Goal: Information Seeking & Learning: Learn about a topic

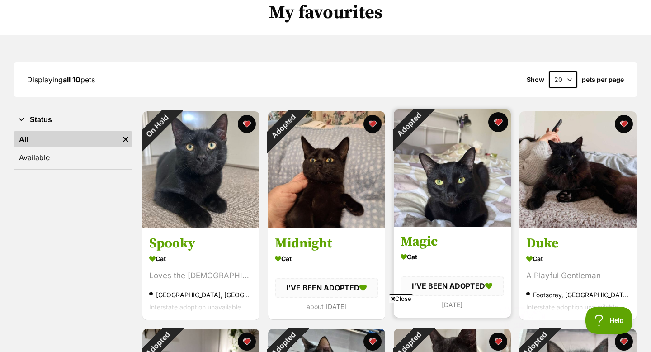
click at [504, 119] on button "favourite" at bounding box center [498, 122] width 20 height 20
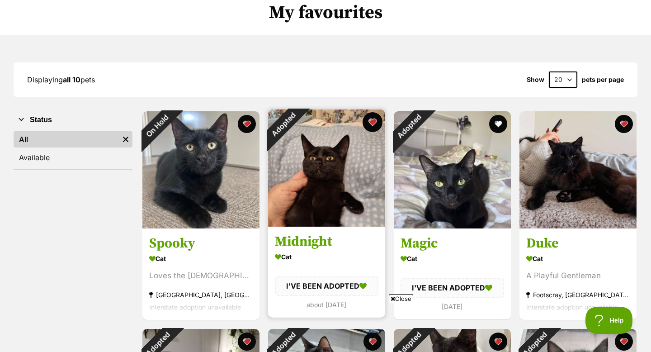
click at [372, 118] on button "favourite" at bounding box center [373, 122] width 20 height 20
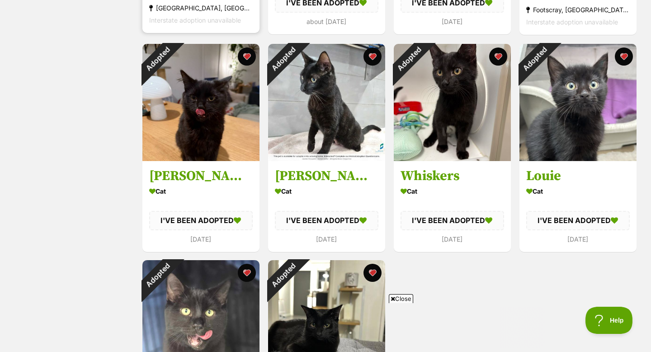
scroll to position [358, 0]
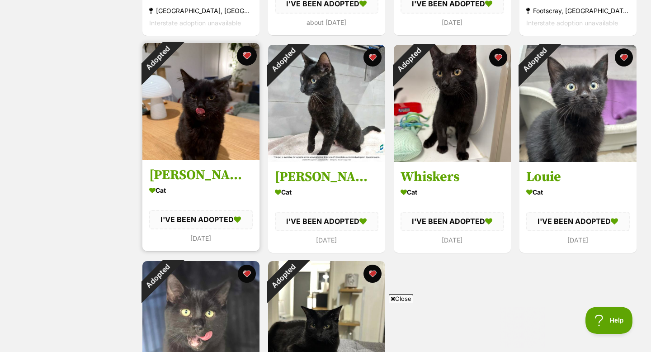
click at [244, 46] on div "Adopted Ollie Cat I'VE BEEN ADOPTED 2 months ago" at bounding box center [201, 147] width 119 height 210
click at [244, 56] on button "favourite" at bounding box center [247, 56] width 20 height 20
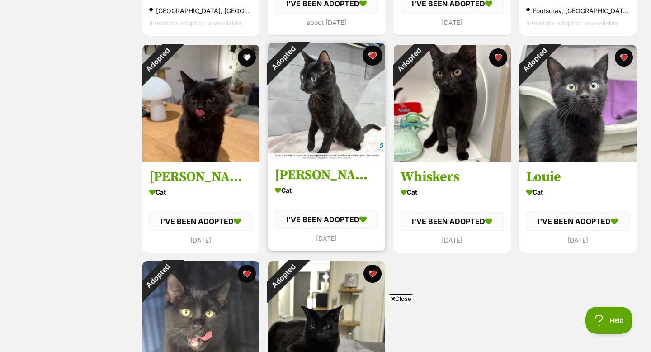
click at [377, 54] on button "favourite" at bounding box center [373, 56] width 20 height 20
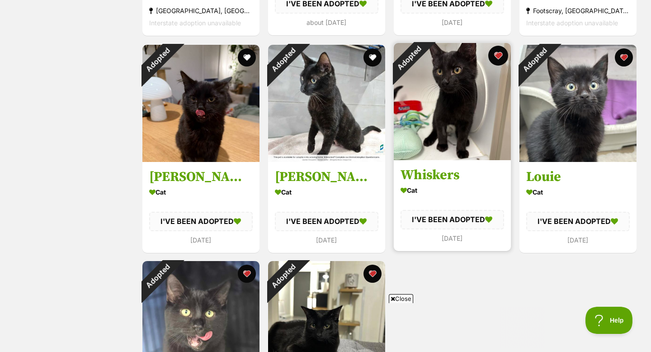
click at [499, 56] on button "favourite" at bounding box center [498, 56] width 20 height 20
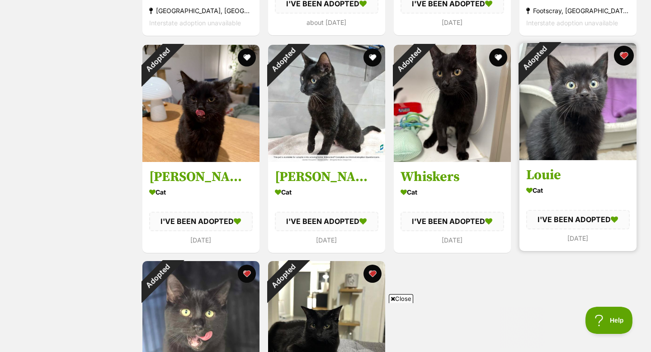
click at [630, 54] on button "favourite" at bounding box center [624, 56] width 20 height 20
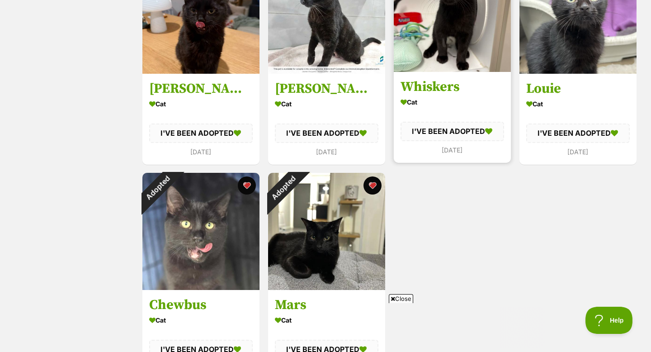
scroll to position [476, 0]
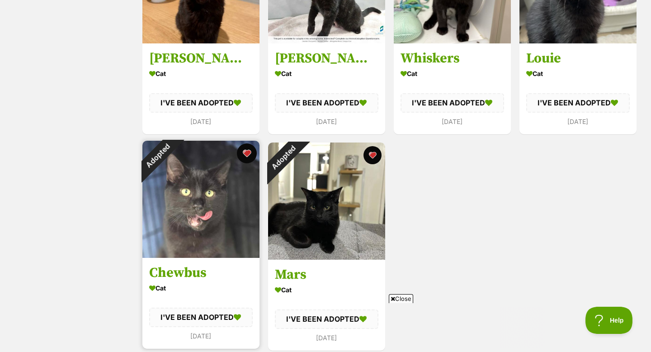
click at [251, 151] on button "favourite" at bounding box center [247, 153] width 20 height 20
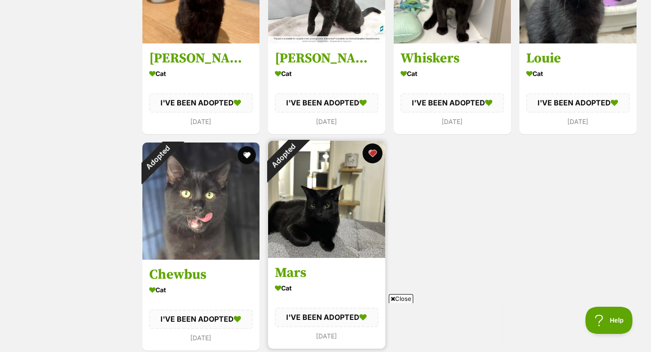
click at [368, 155] on button "favourite" at bounding box center [373, 153] width 20 height 20
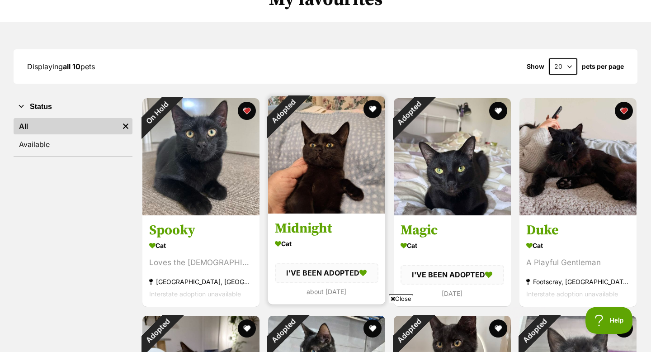
scroll to position [54, 0]
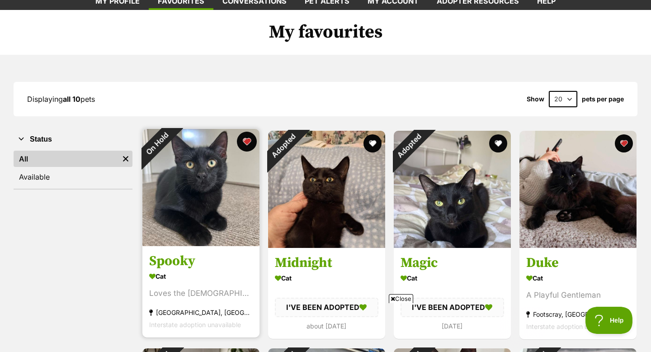
click at [245, 142] on button "favourite" at bounding box center [247, 142] width 20 height 20
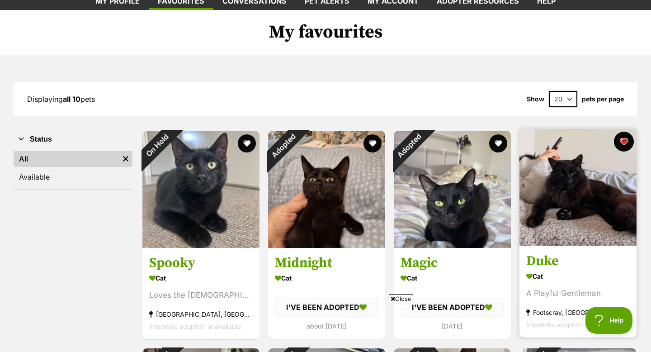
click at [620, 142] on button "favourite" at bounding box center [624, 142] width 20 height 20
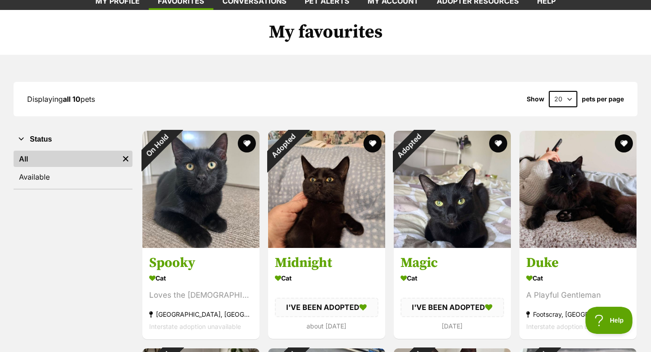
scroll to position [0, 0]
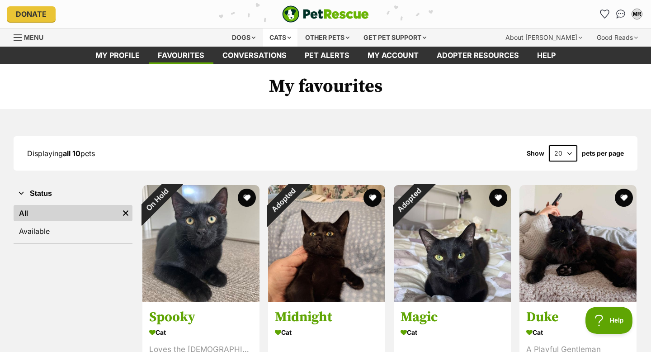
click at [273, 32] on div "Cats" at bounding box center [280, 37] width 34 height 18
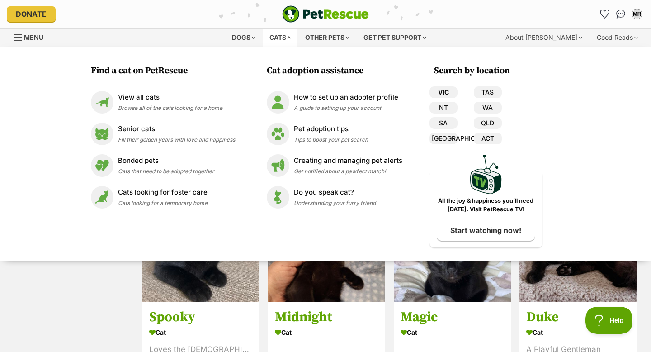
click at [443, 93] on link "VIC" at bounding box center [444, 92] width 28 height 12
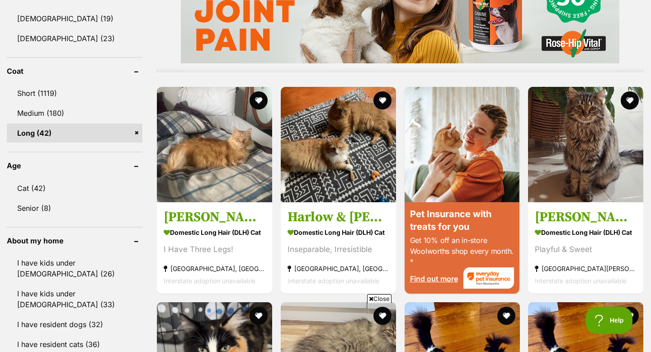
scroll to position [799, 0]
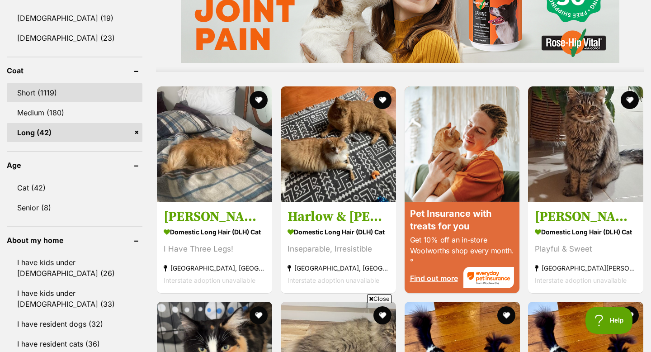
click at [55, 93] on link "Short (1119)" at bounding box center [75, 92] width 136 height 19
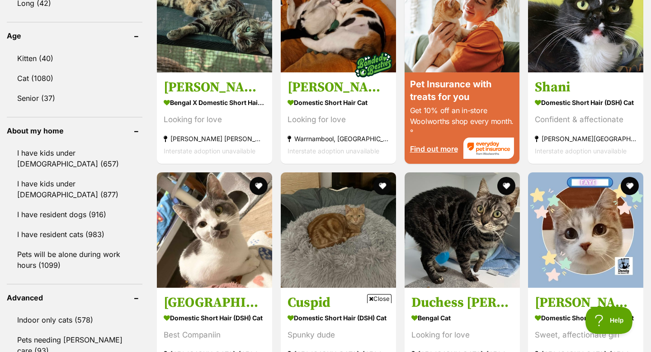
scroll to position [933, 0]
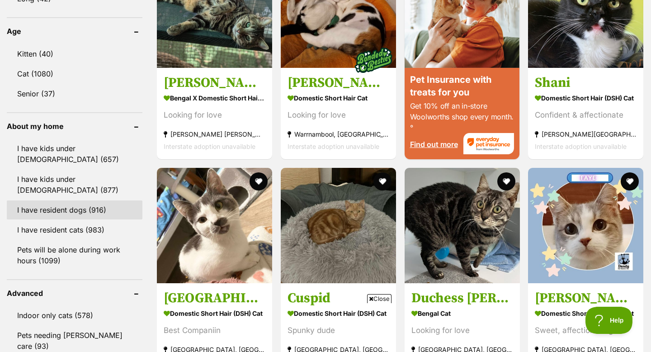
click at [102, 202] on link "I have resident dogs (916)" at bounding box center [75, 209] width 136 height 19
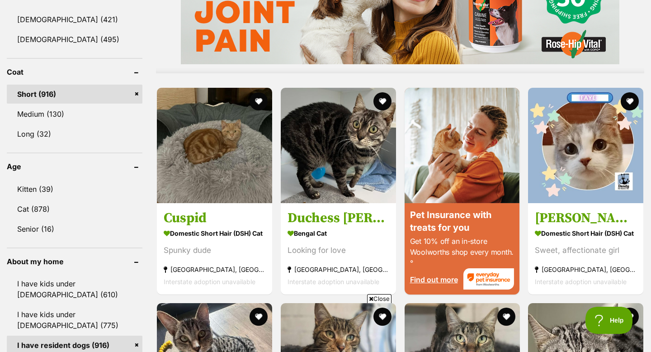
scroll to position [801, 0]
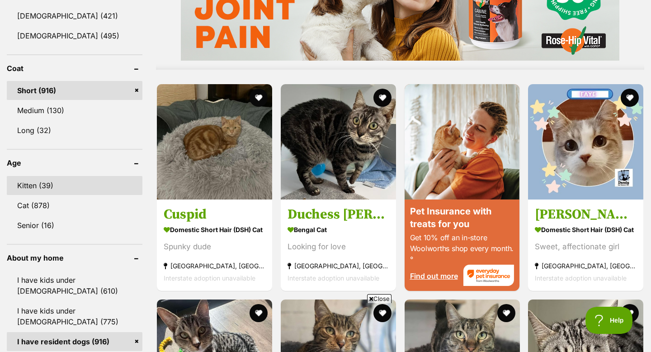
click at [92, 178] on link "Kitten (39)" at bounding box center [75, 185] width 136 height 19
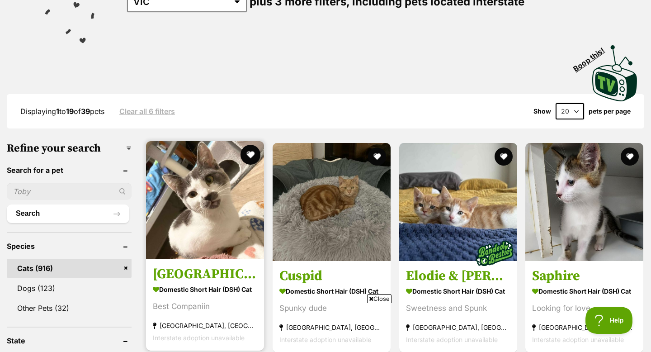
click at [255, 149] on button "favourite" at bounding box center [251, 155] width 20 height 20
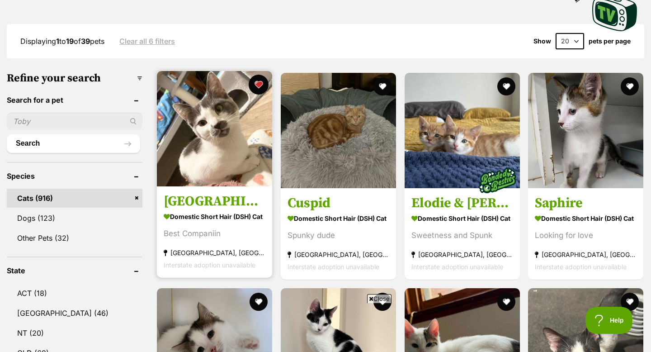
scroll to position [229, 0]
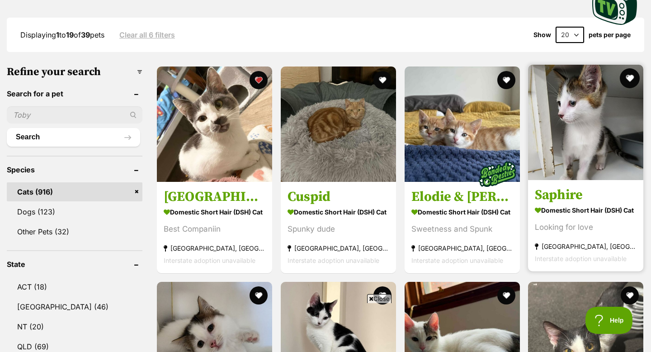
click at [627, 77] on button "favourite" at bounding box center [630, 78] width 20 height 20
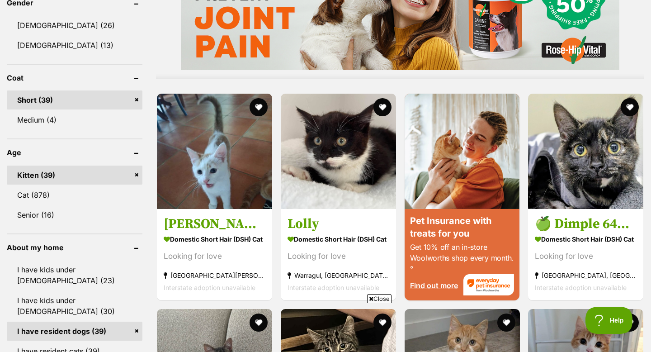
scroll to position [794, 0]
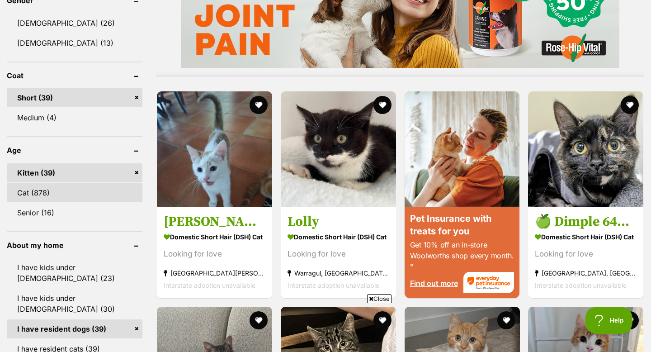
click at [97, 194] on link "Cat (878)" at bounding box center [75, 192] width 136 height 19
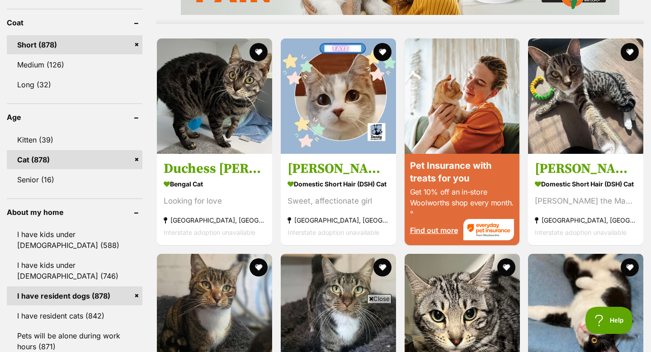
scroll to position [848, 0]
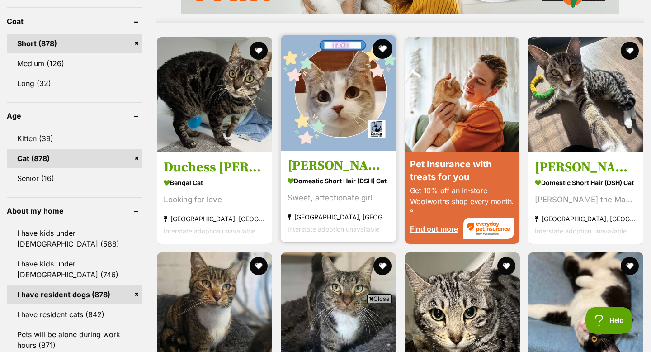
click at [385, 46] on button "favourite" at bounding box center [383, 49] width 20 height 20
click at [364, 99] on img at bounding box center [338, 92] width 115 height 115
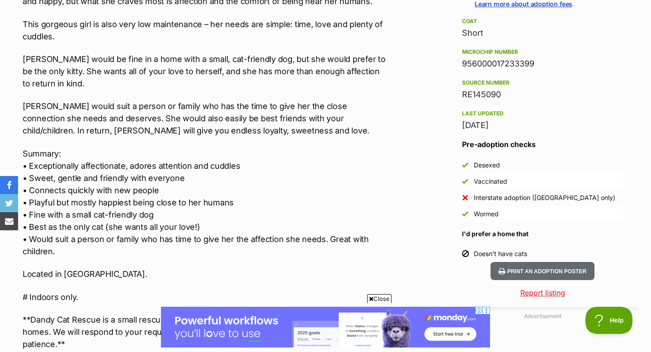
scroll to position [728, 0]
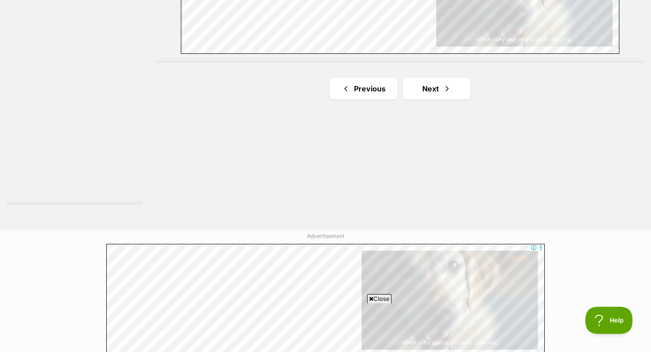
scroll to position [1706, 0]
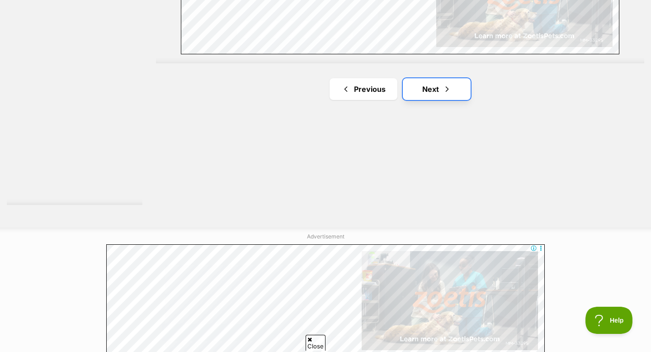
click at [412, 91] on link "Next" at bounding box center [437, 89] width 68 height 22
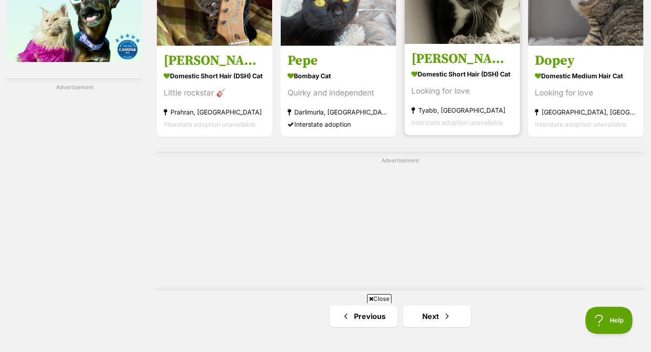
scroll to position [1735, 0]
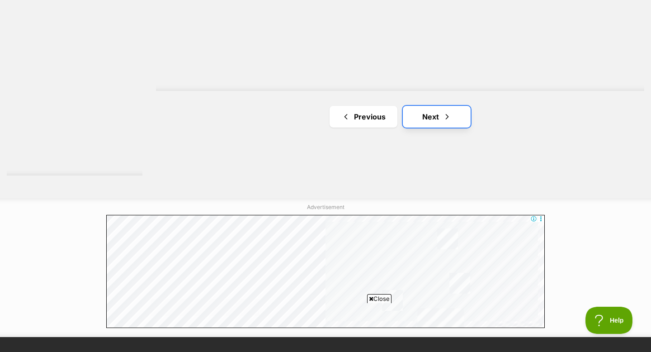
click at [411, 114] on link "Next" at bounding box center [437, 117] width 68 height 22
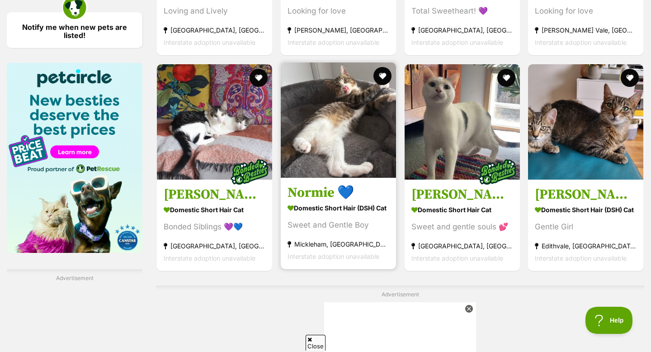
scroll to position [1530, 0]
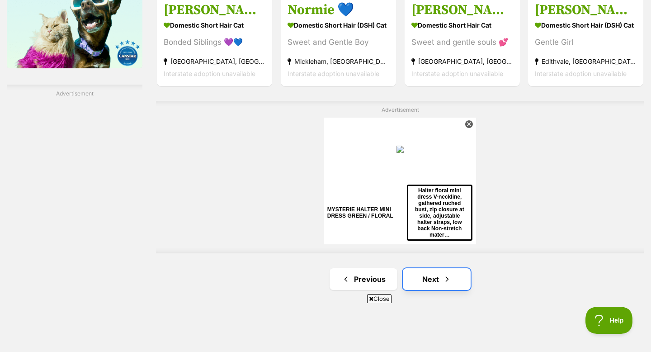
click at [423, 278] on link "Next" at bounding box center [437, 279] width 68 height 22
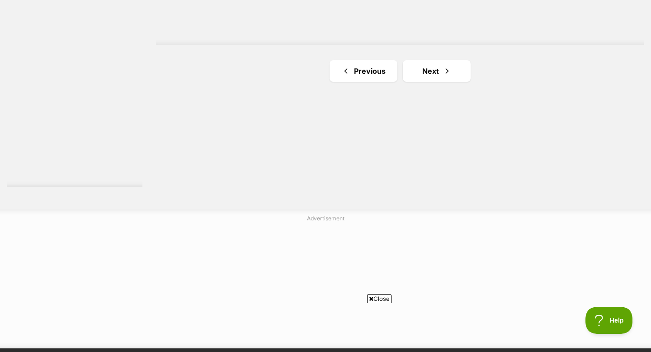
scroll to position [1729, 0]
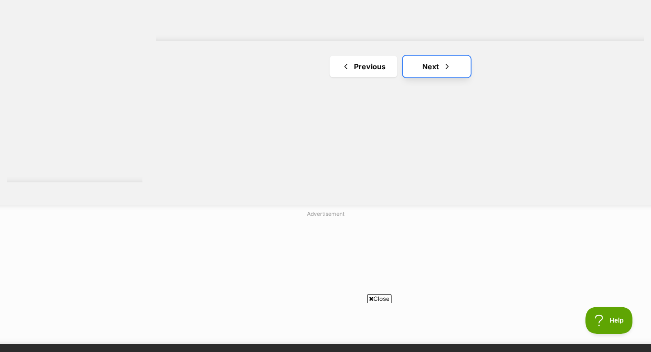
click at [424, 70] on link "Next" at bounding box center [437, 67] width 68 height 22
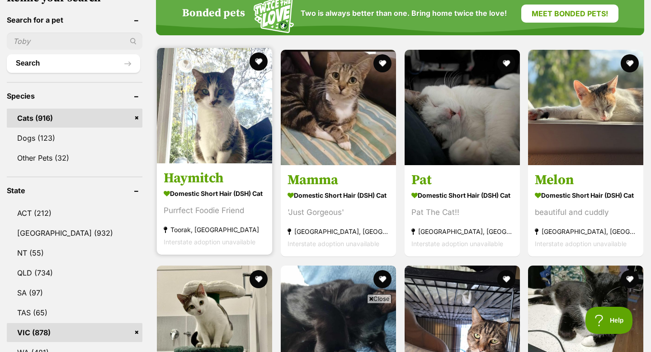
scroll to position [234, 0]
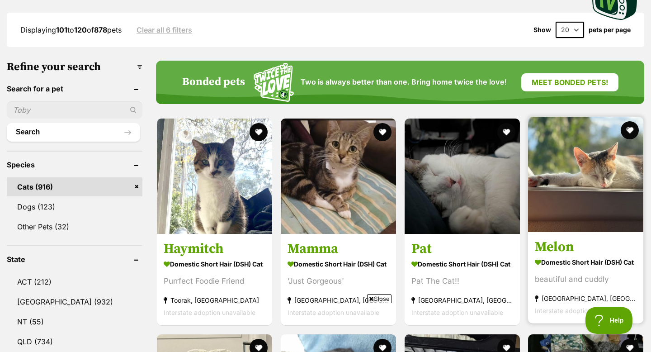
click at [630, 217] on img at bounding box center [585, 174] width 115 height 115
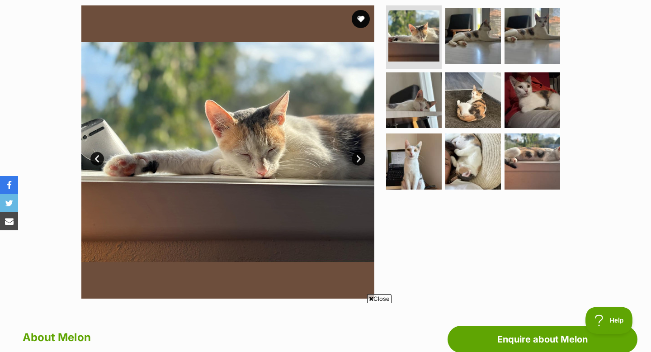
scroll to position [177, 0]
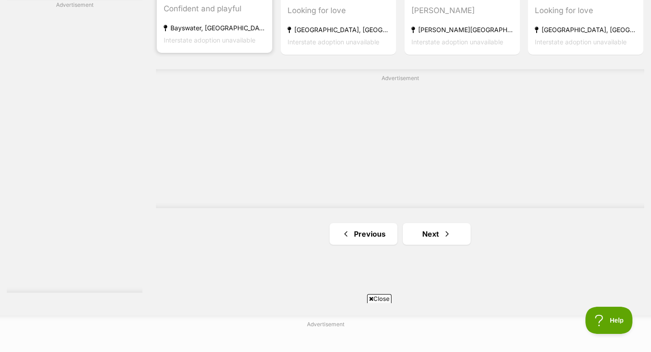
scroll to position [1639, 0]
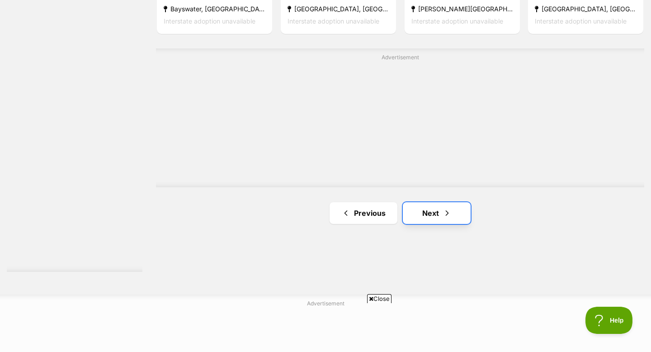
click at [439, 219] on link "Next" at bounding box center [437, 213] width 68 height 22
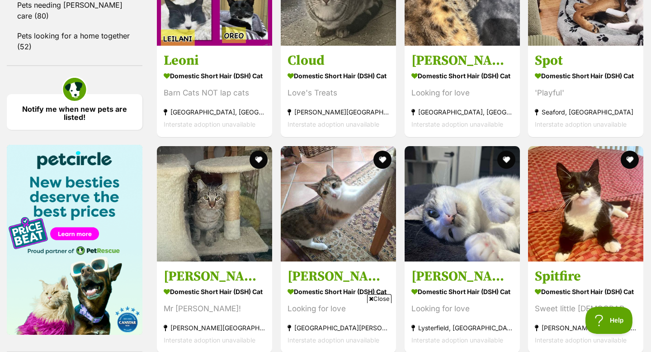
scroll to position [1261, 0]
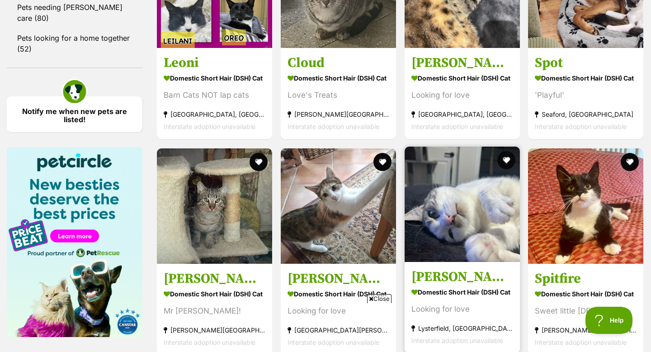
click at [459, 192] on img at bounding box center [462, 204] width 115 height 115
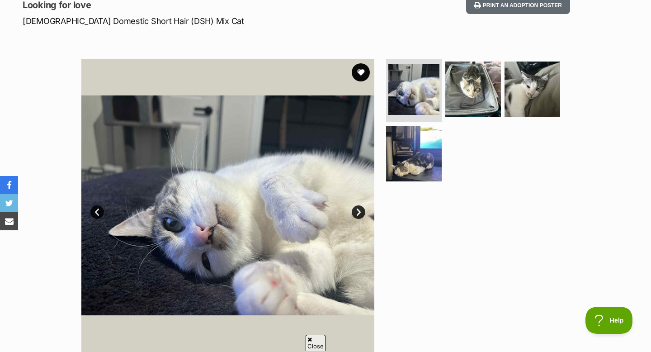
scroll to position [133, 0]
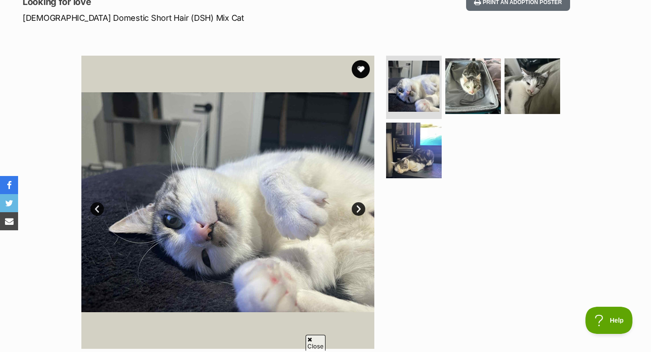
click at [360, 210] on link "Next" at bounding box center [359, 209] width 14 height 14
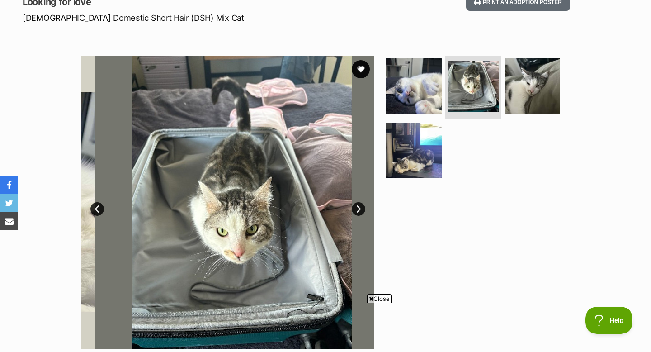
scroll to position [0, 0]
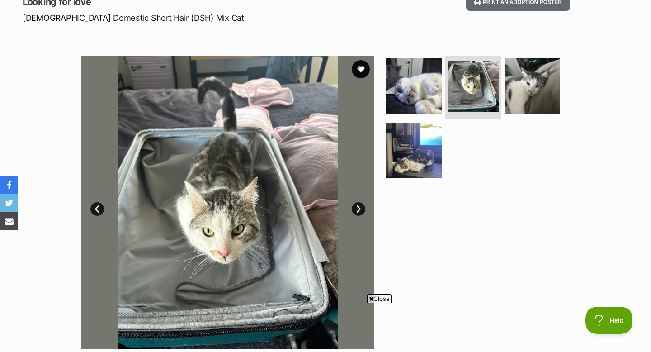
click at [360, 210] on link "Next" at bounding box center [359, 209] width 14 height 14
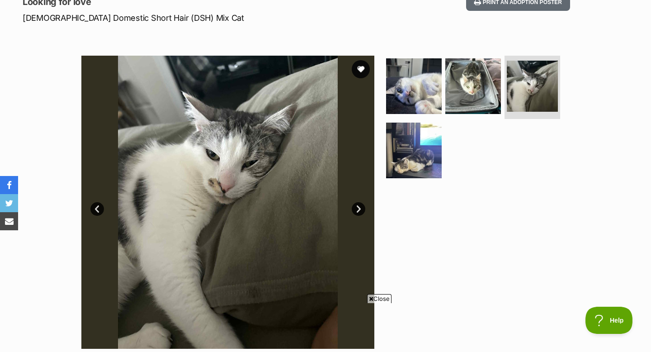
click at [360, 210] on link "Next" at bounding box center [359, 209] width 14 height 14
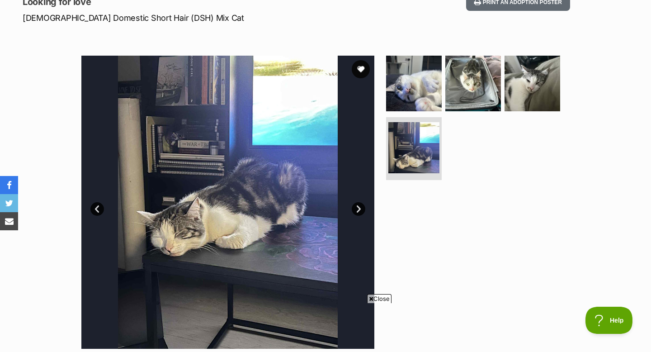
click at [360, 210] on link "Next" at bounding box center [359, 209] width 14 height 14
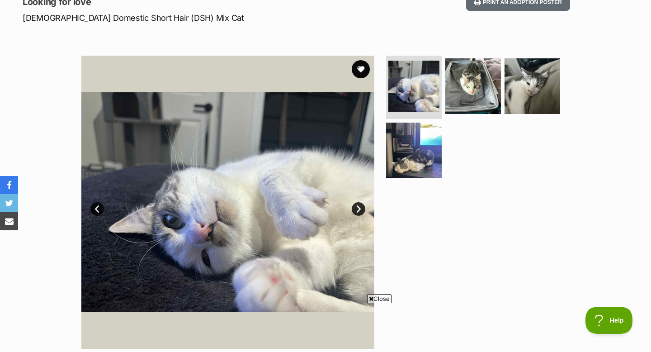
click at [360, 210] on link "Next" at bounding box center [359, 209] width 14 height 14
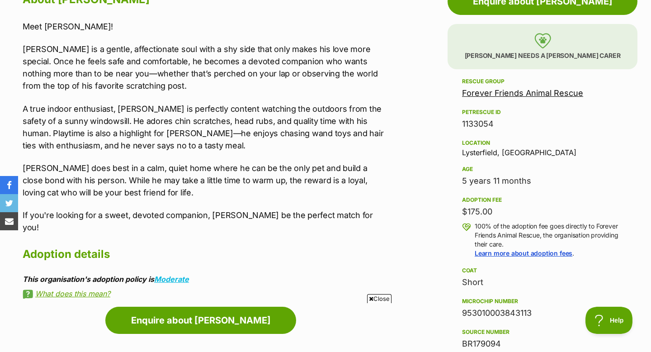
scroll to position [522, 0]
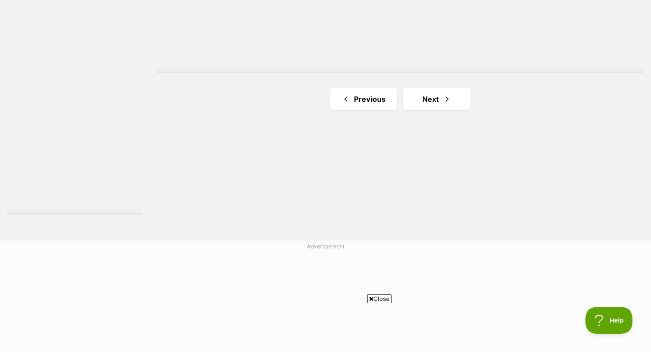
scroll to position [1708, 0]
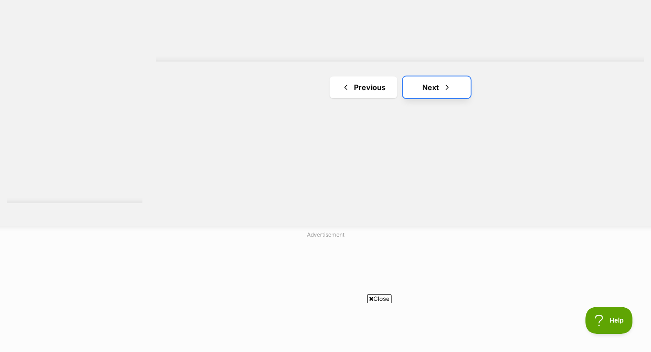
click at [441, 98] on link "Next" at bounding box center [437, 87] width 68 height 22
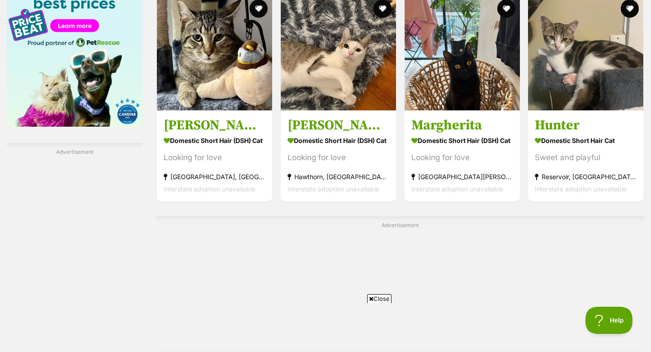
scroll to position [1469, 0]
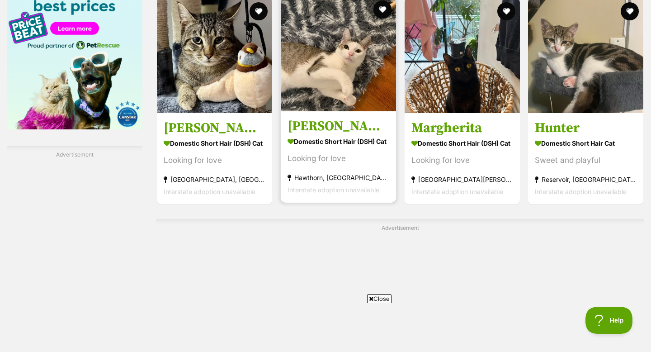
click at [355, 125] on h3 "[PERSON_NAME]" at bounding box center [339, 126] width 102 height 17
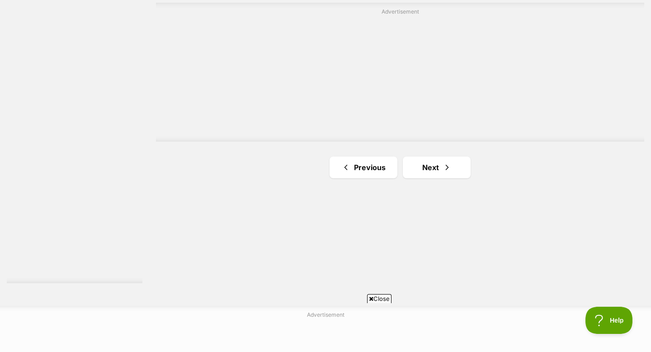
scroll to position [1664, 0]
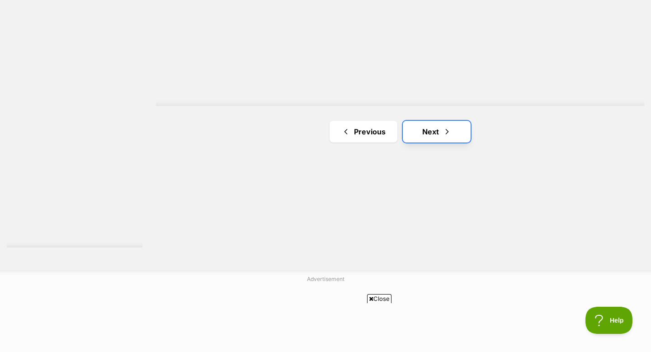
click at [422, 134] on link "Next" at bounding box center [437, 132] width 68 height 22
